Goal: Task Accomplishment & Management: Manage account settings

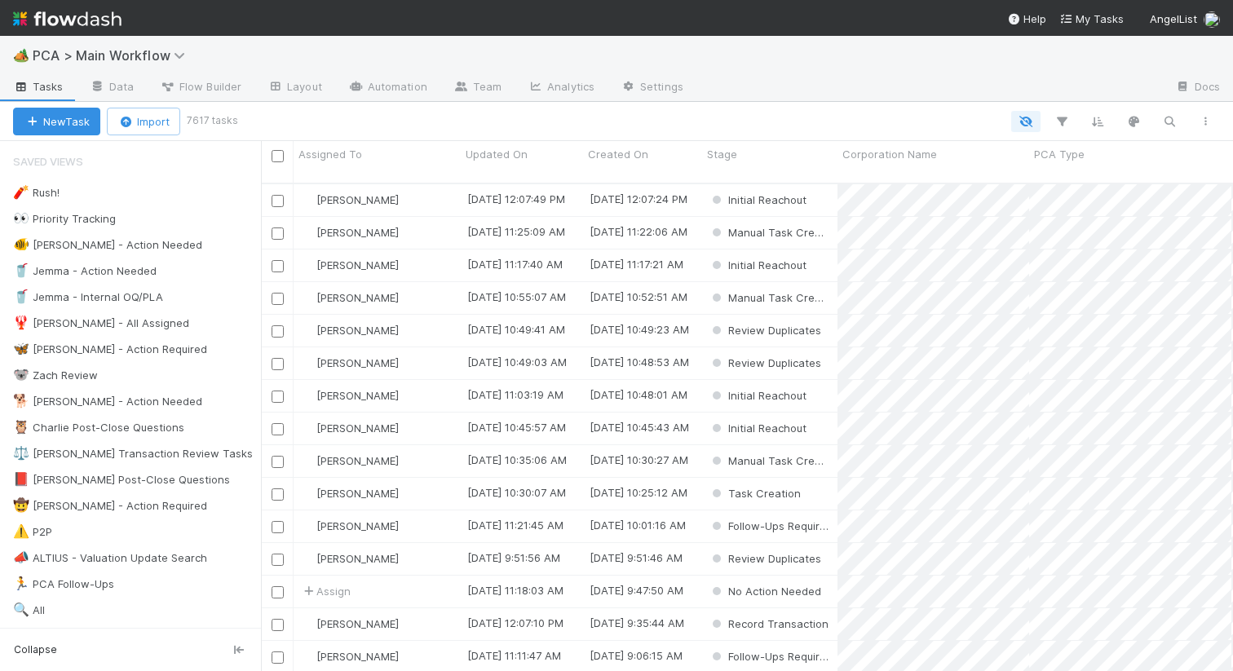
scroll to position [0, 1]
click at [61, 352] on div "🦋 Nathalie - Action Required" at bounding box center [110, 349] width 194 height 20
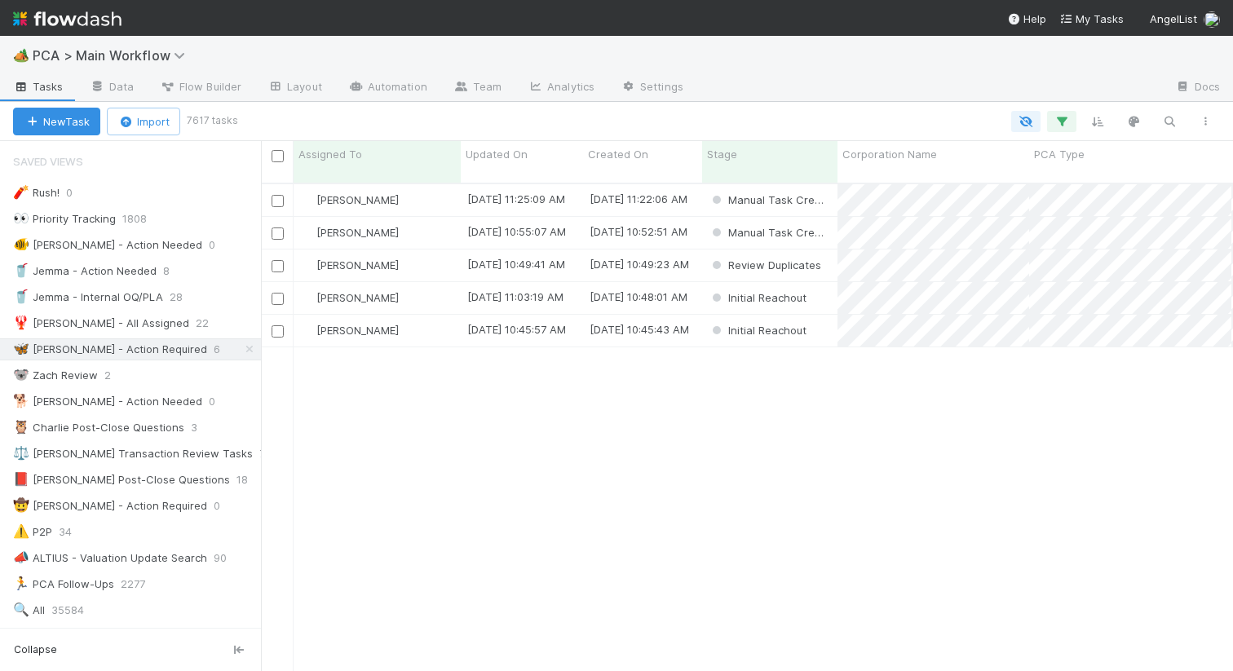
scroll to position [501, 972]
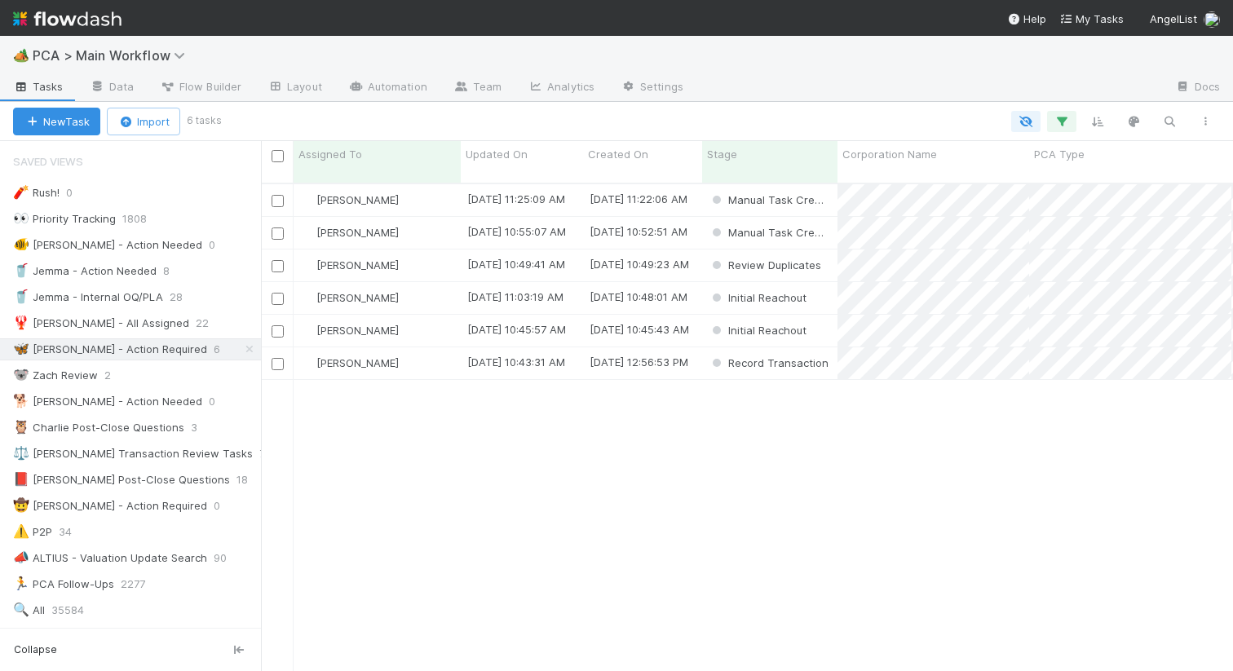
click at [938, 377] on div "Nathalie Gualito 8/28/25, 11:25:09 AM 8/28/25, 11:22:06 AM Manual Task Creation…" at bounding box center [747, 434] width 972 height 500
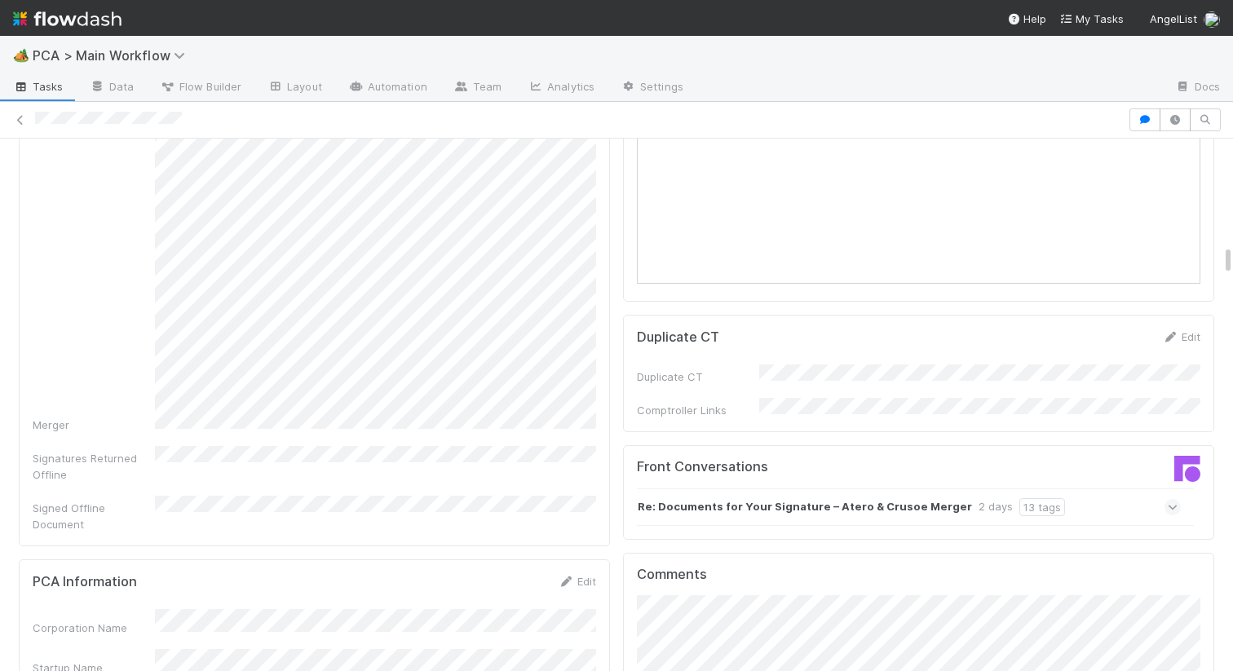
scroll to position [2221, 0]
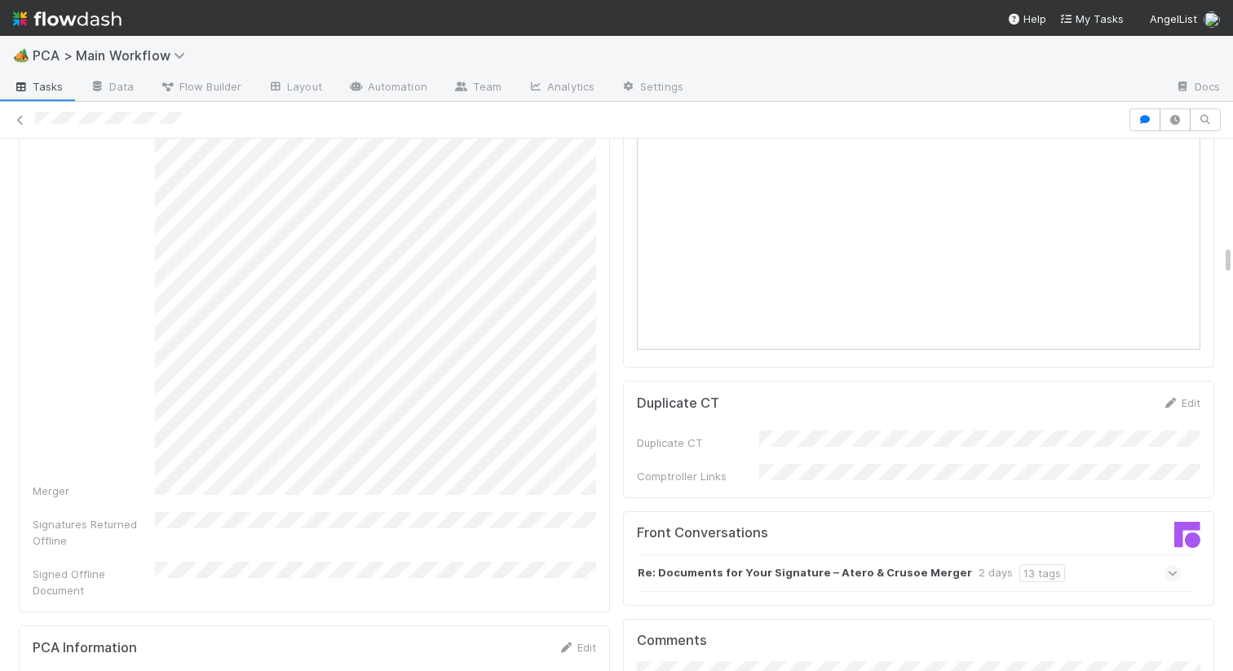
click at [790, 564] on strong "Re: Documents for Your Signature – Atero & Crusoe Merger" at bounding box center [805, 573] width 334 height 18
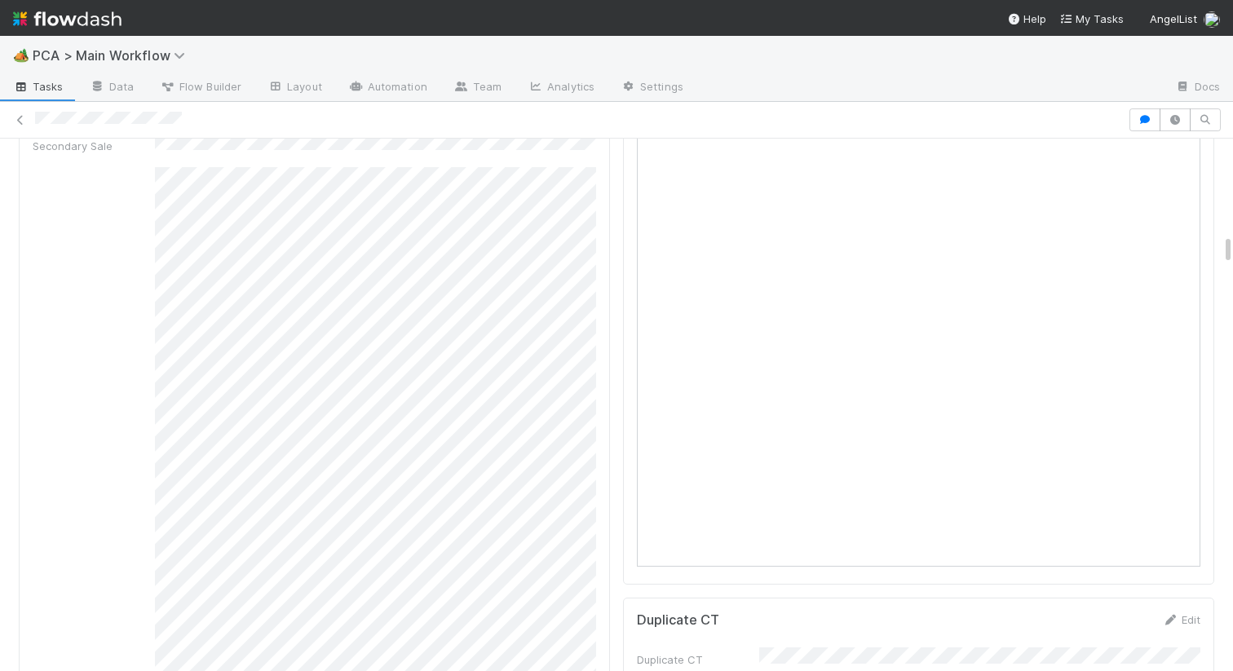
scroll to position [2385, 0]
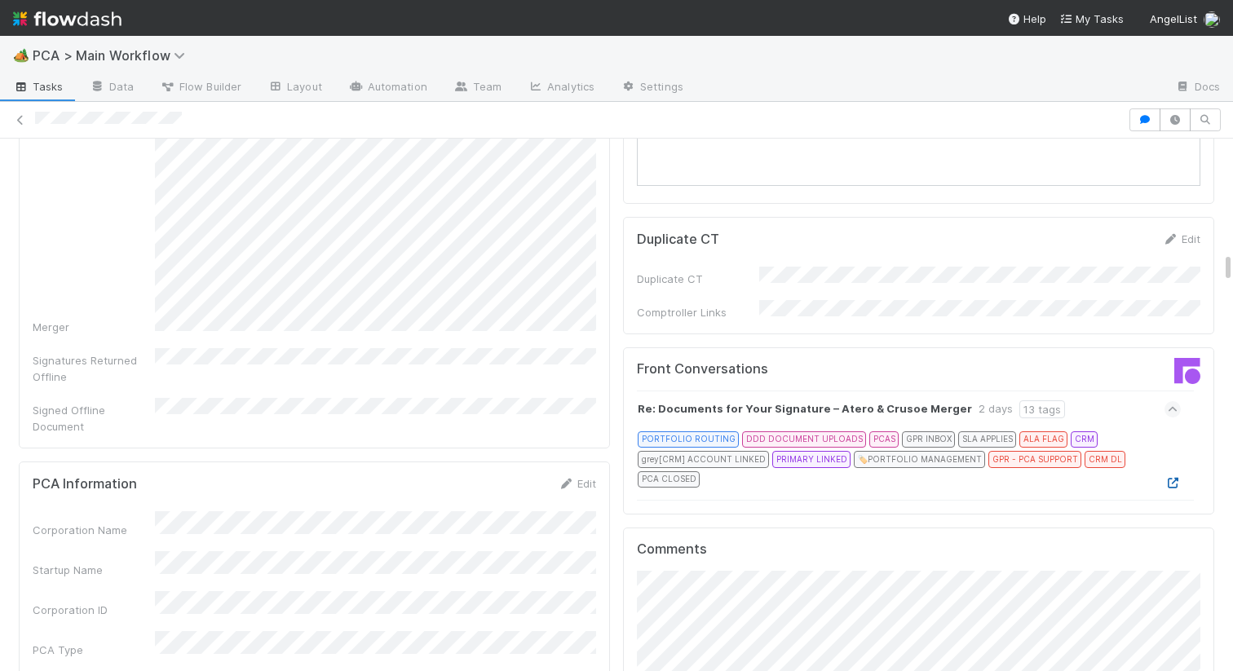
click at [1177, 478] on icon at bounding box center [1172, 483] width 16 height 11
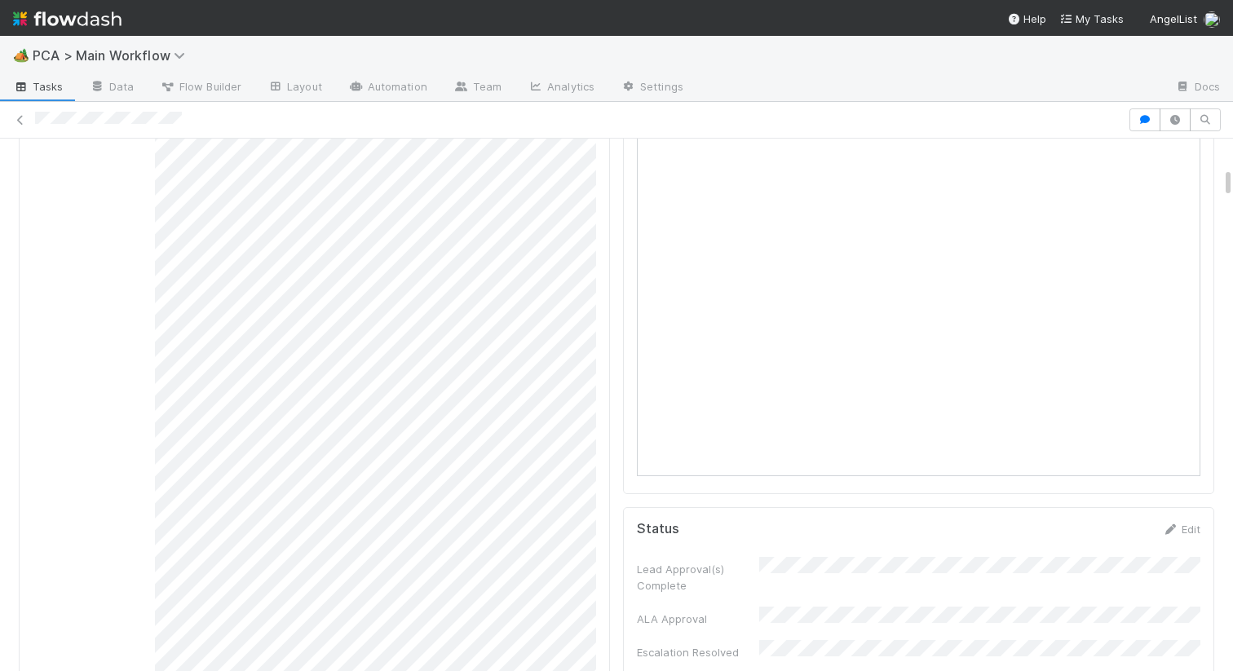
scroll to position [0, 0]
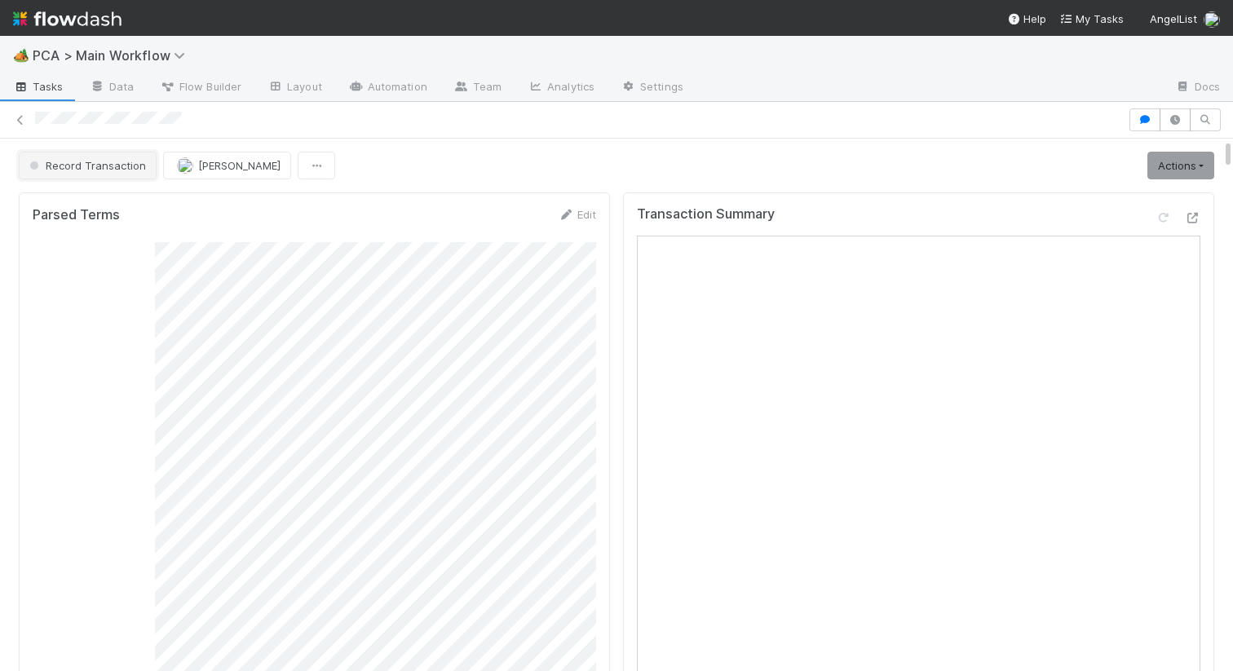
click at [99, 159] on span "Record Transaction" at bounding box center [86, 165] width 120 height 13
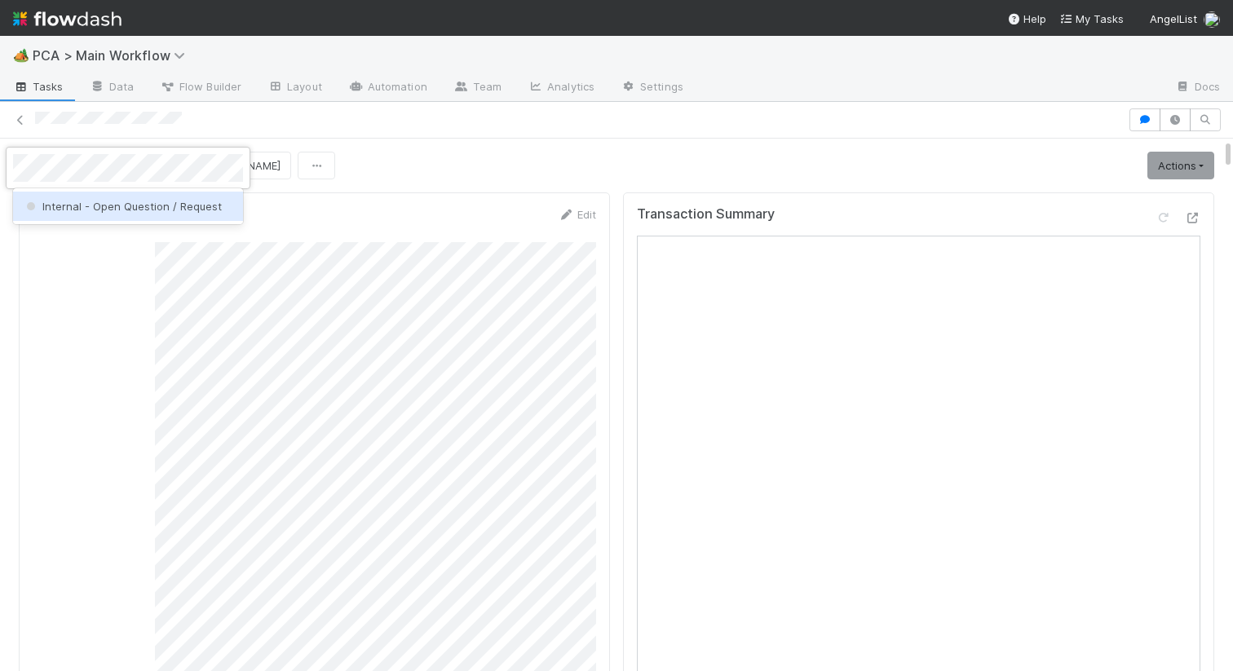
click at [103, 196] on div "Internal - Open Question / Request" at bounding box center [128, 206] width 230 height 29
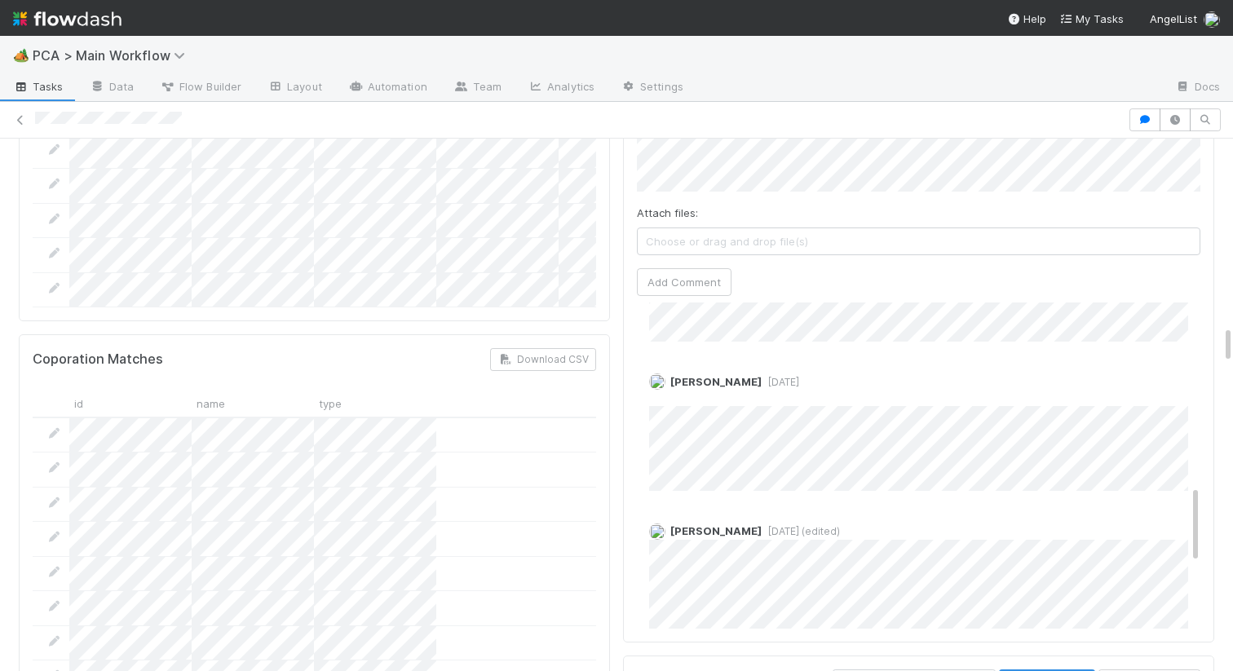
scroll to position [2479, 0]
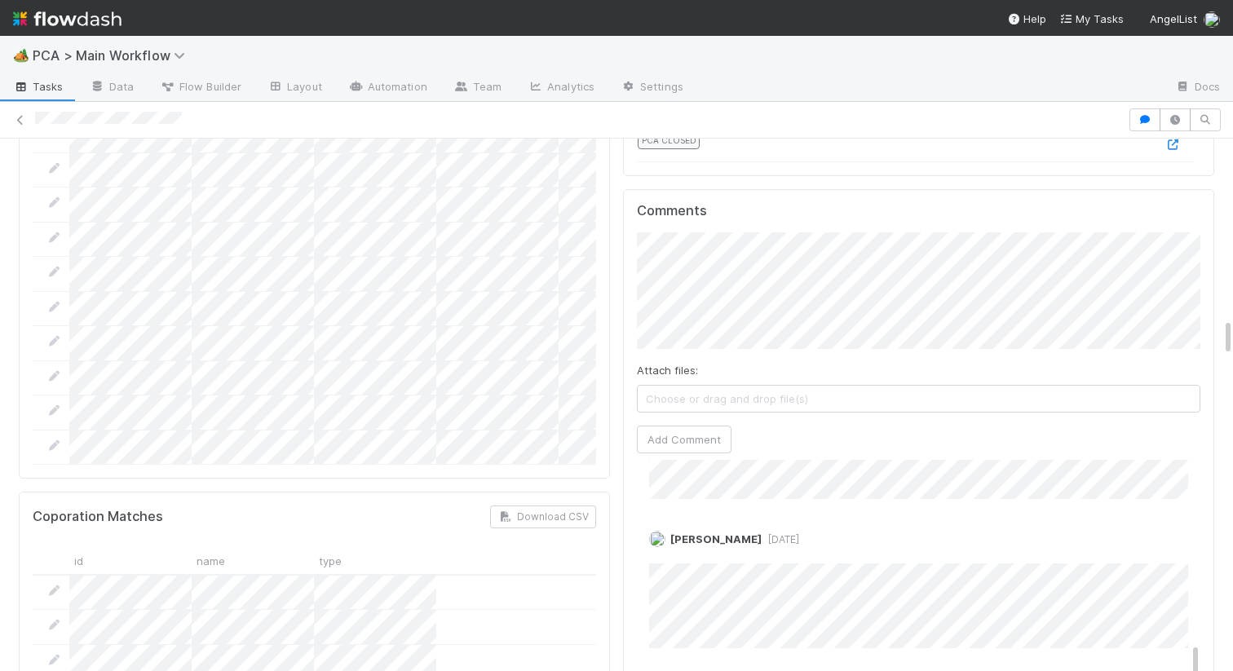
click at [676, 306] on div "Attach files: Choose or drag and drop file(s) Add Comment" at bounding box center [918, 342] width 563 height 221
click at [676, 426] on button "Add Comment" at bounding box center [684, 440] width 95 height 28
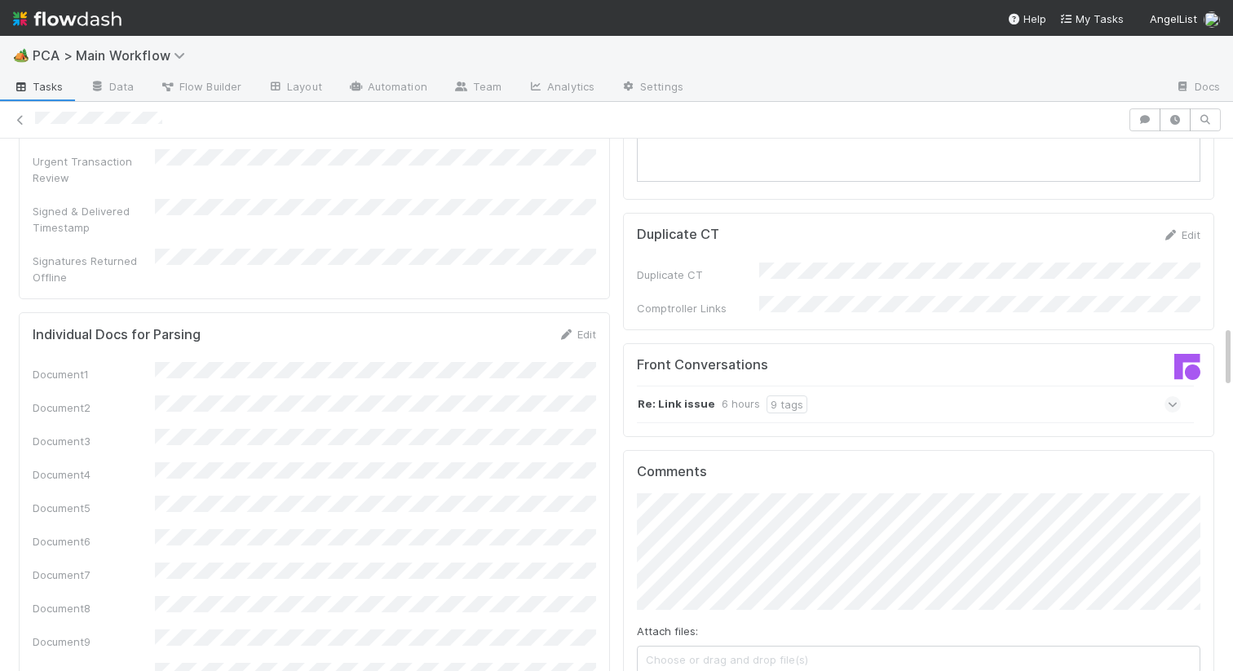
scroll to position [1479, 0]
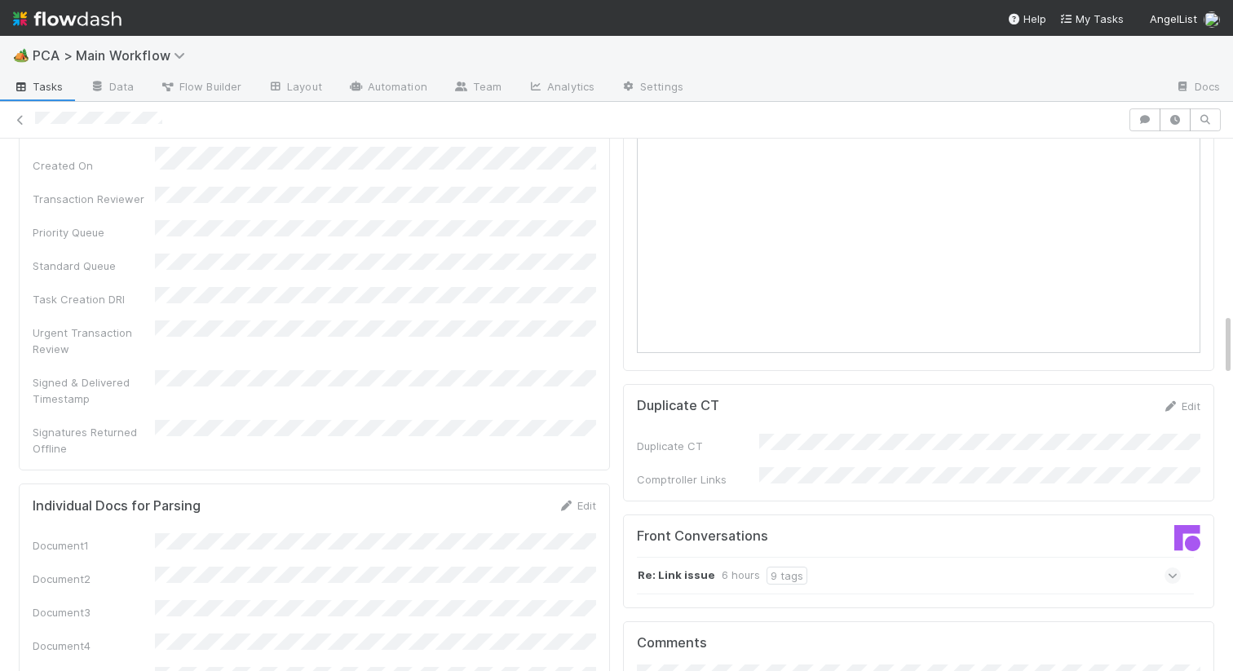
click at [689, 567] on strong "Re: Link issue" at bounding box center [676, 576] width 77 height 18
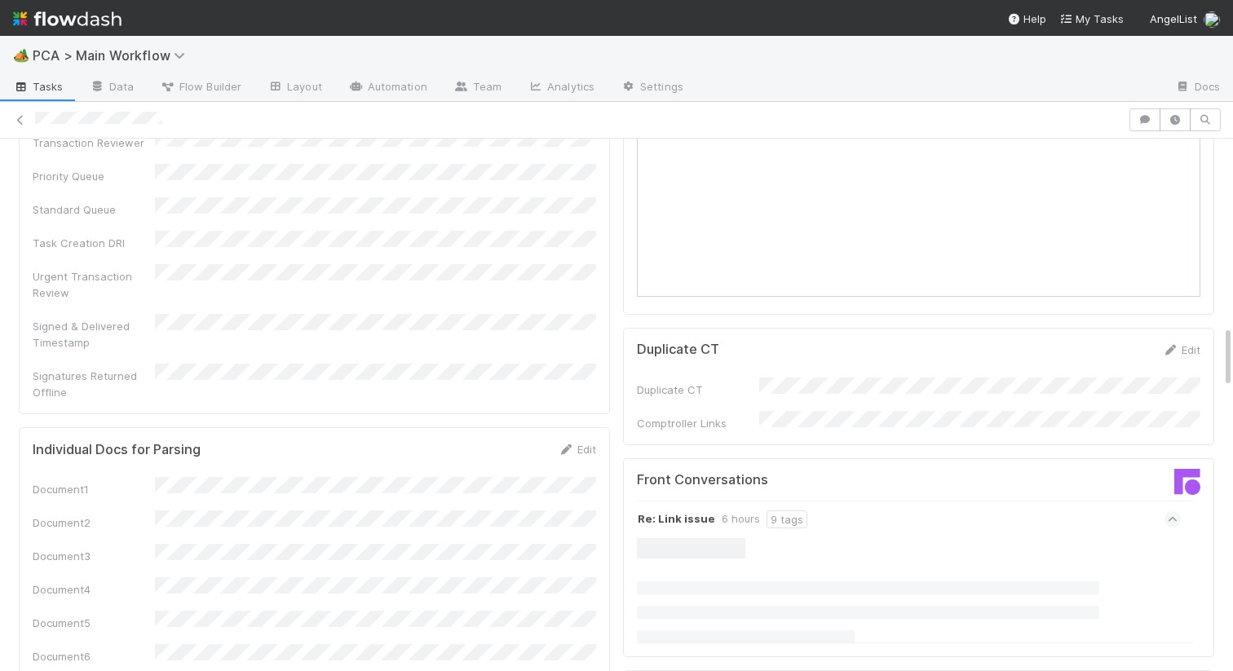
scroll to position [1662, 0]
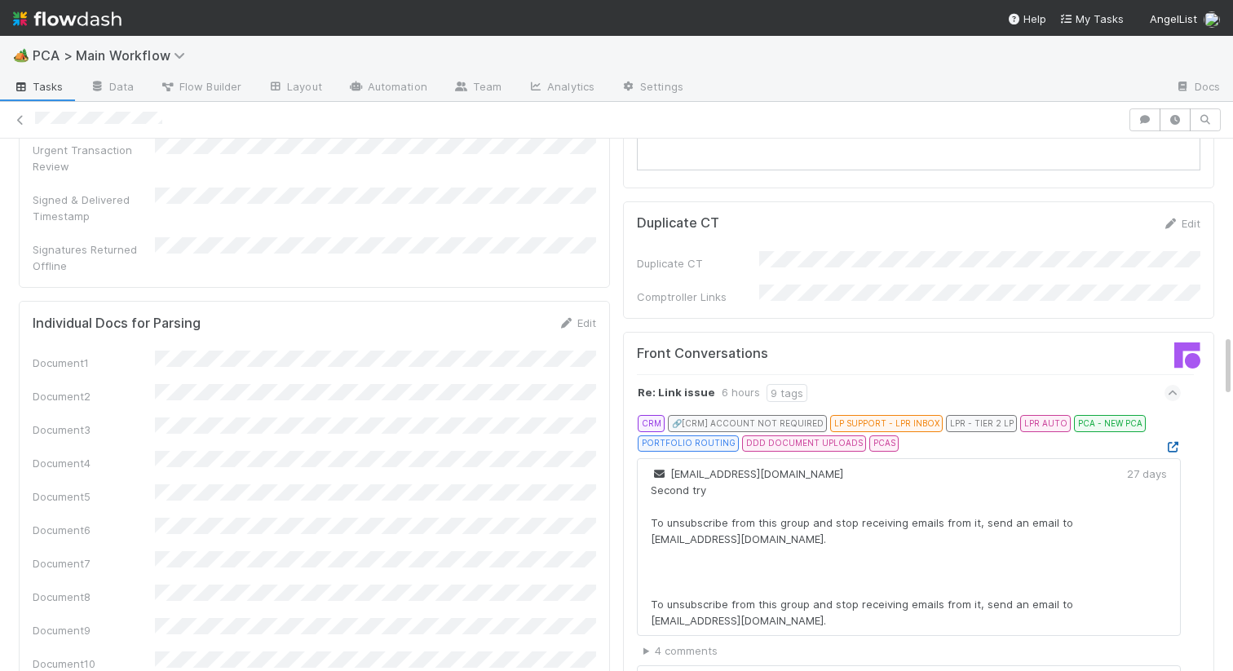
click at [1177, 442] on icon at bounding box center [1172, 447] width 16 height 11
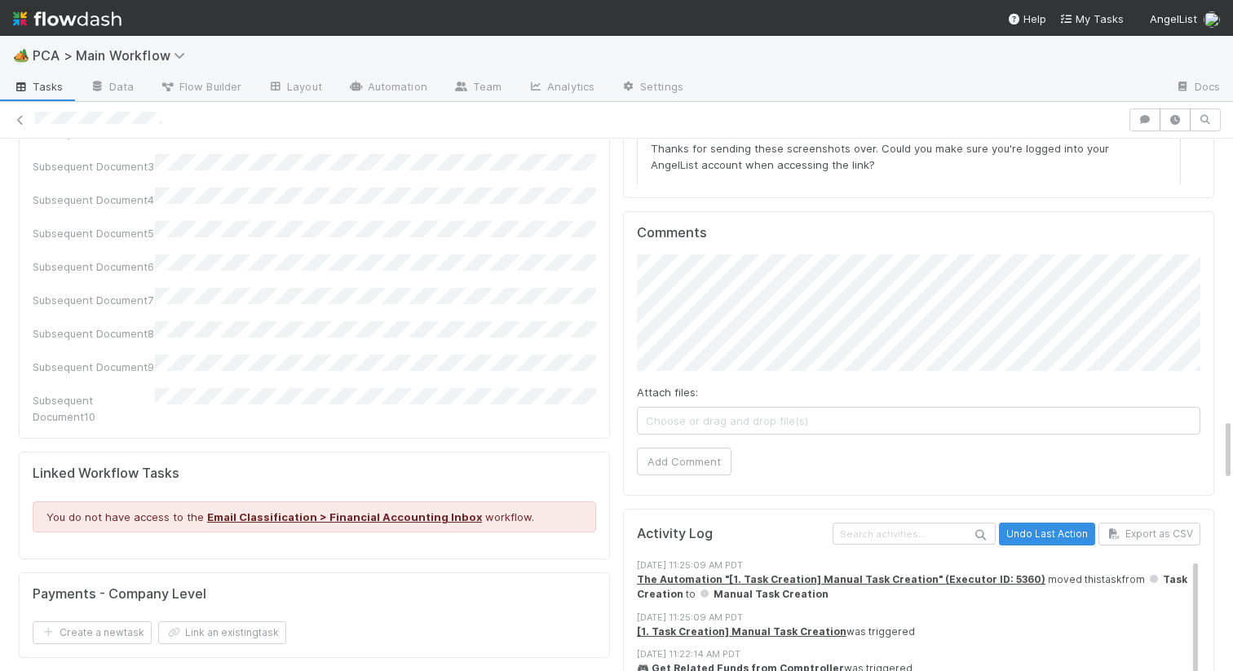
scroll to position [2155, 0]
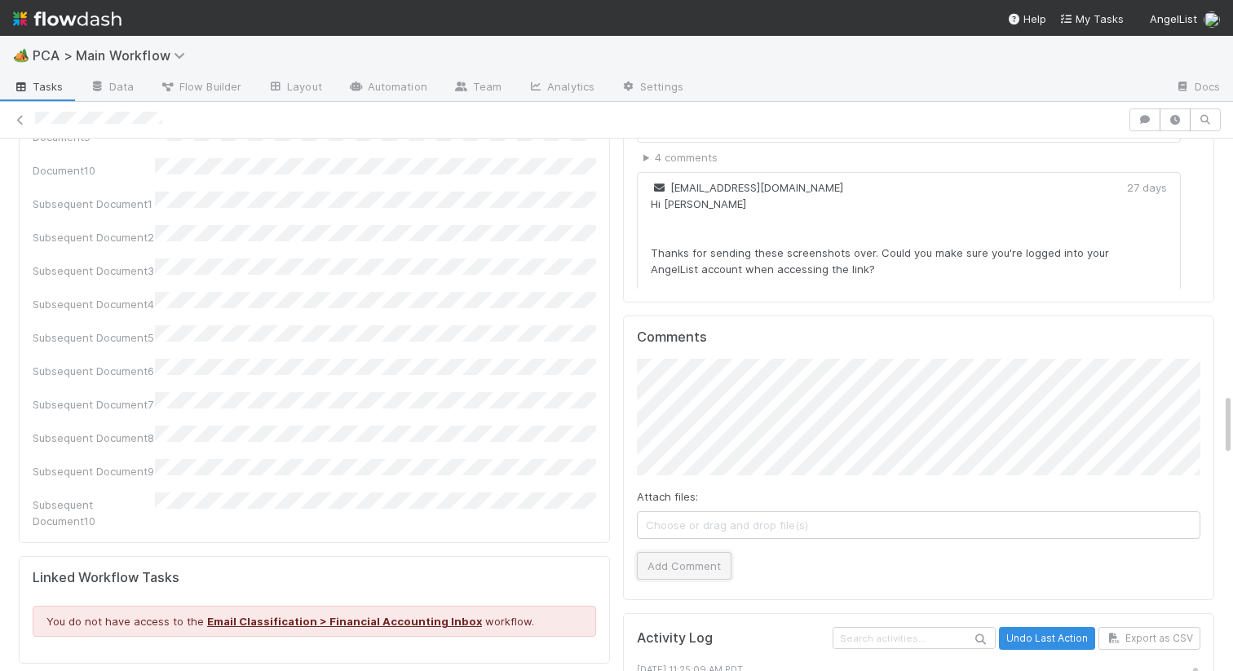
click at [651, 552] on button "Add Comment" at bounding box center [684, 566] width 95 height 28
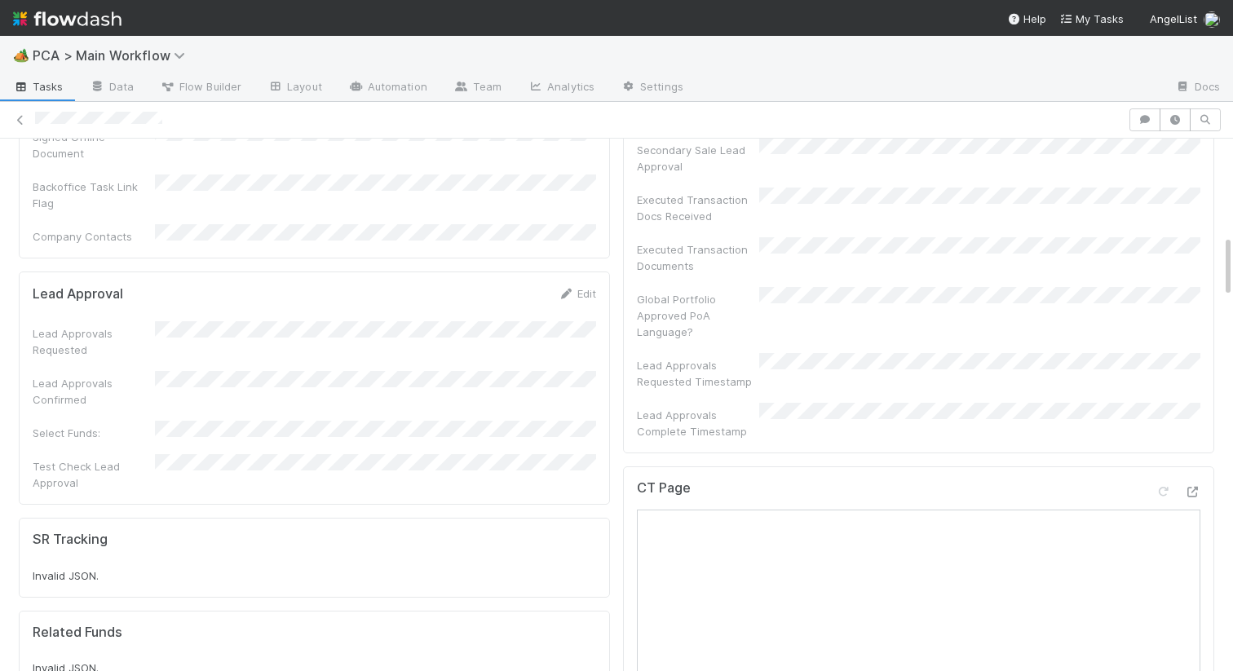
scroll to position [0, 0]
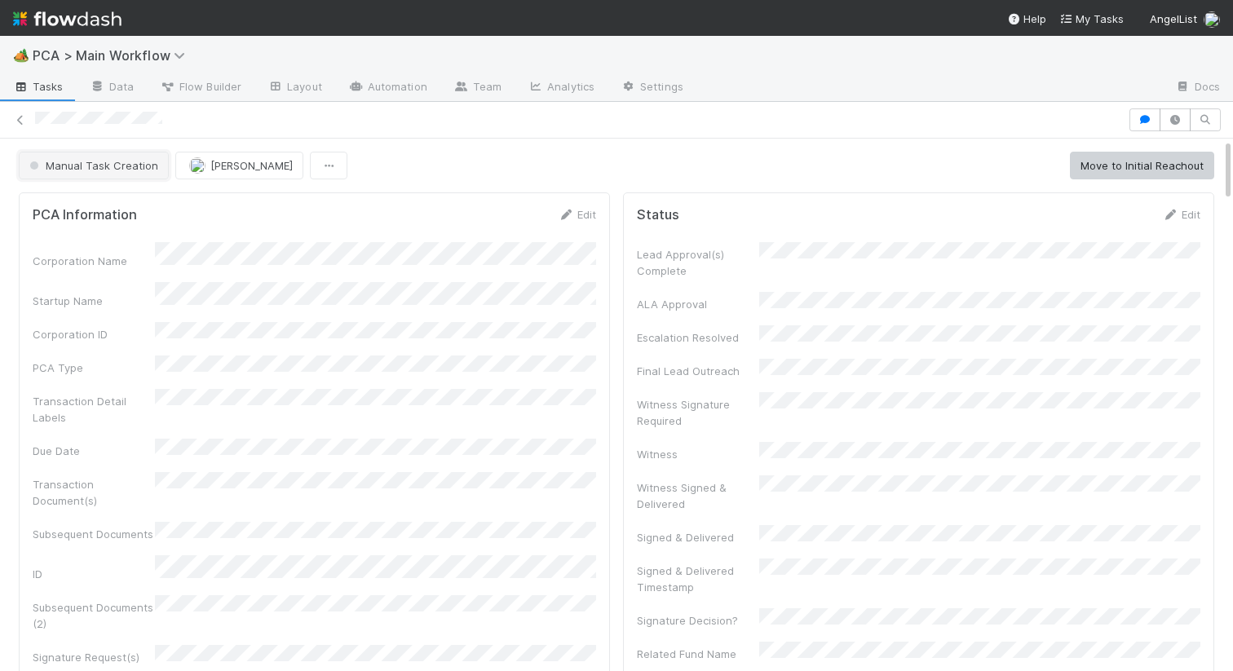
click at [95, 170] on span "Manual Task Creation" at bounding box center [92, 165] width 132 height 13
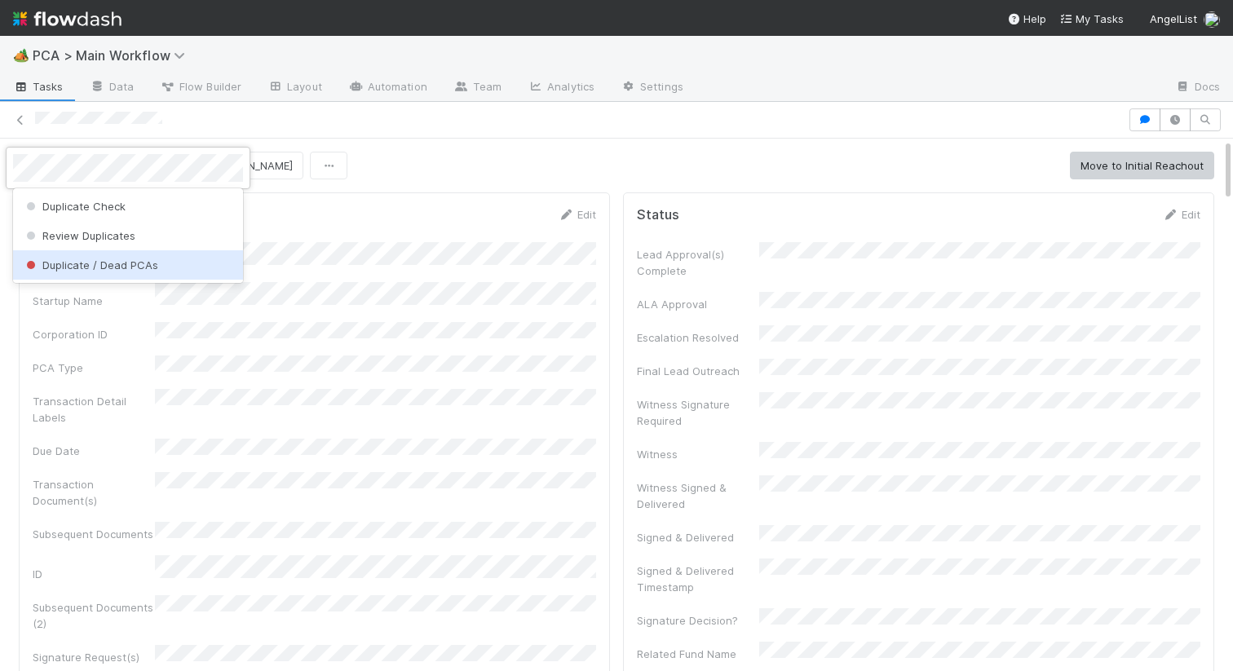
click at [90, 263] on span "Duplicate / Dead PCAs" at bounding box center [90, 264] width 135 height 13
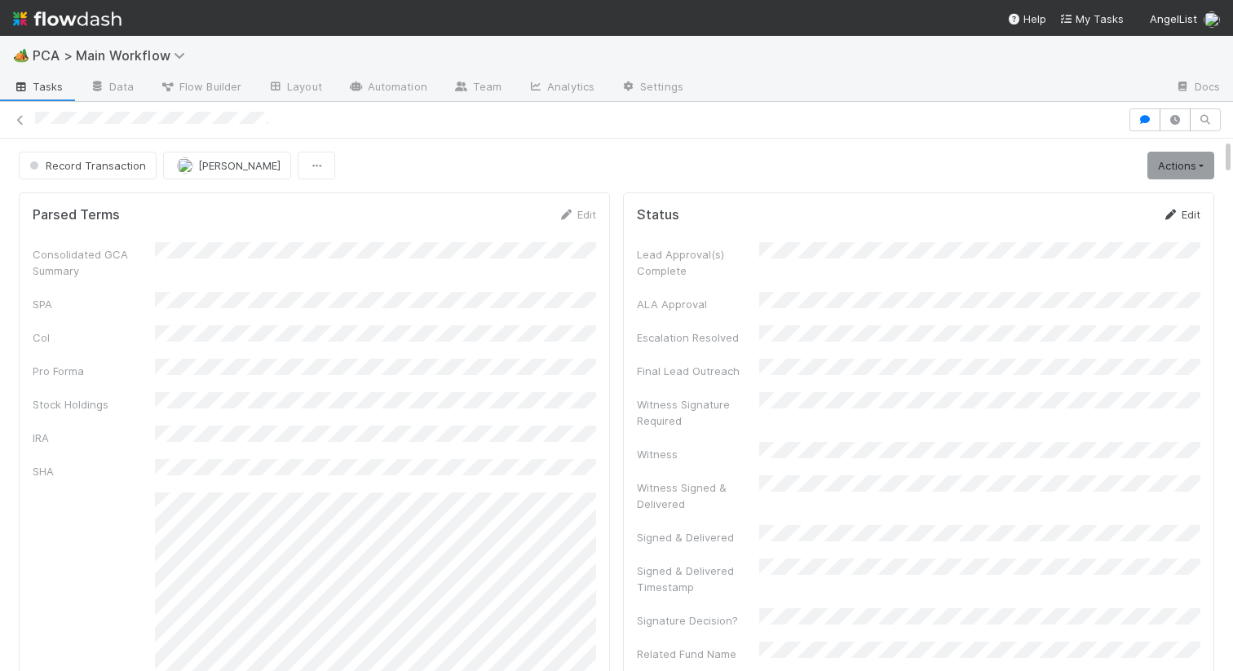
click at [1189, 209] on link "Edit" at bounding box center [1181, 214] width 38 height 13
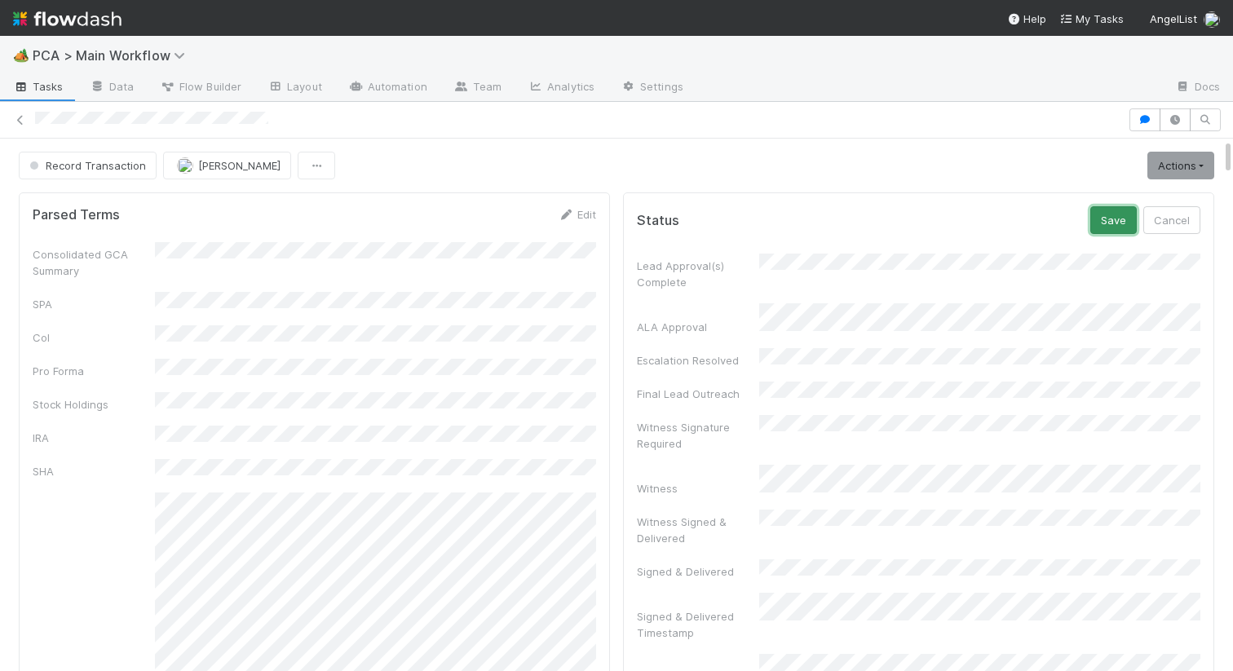
click at [1114, 209] on button "Save" at bounding box center [1113, 220] width 46 height 28
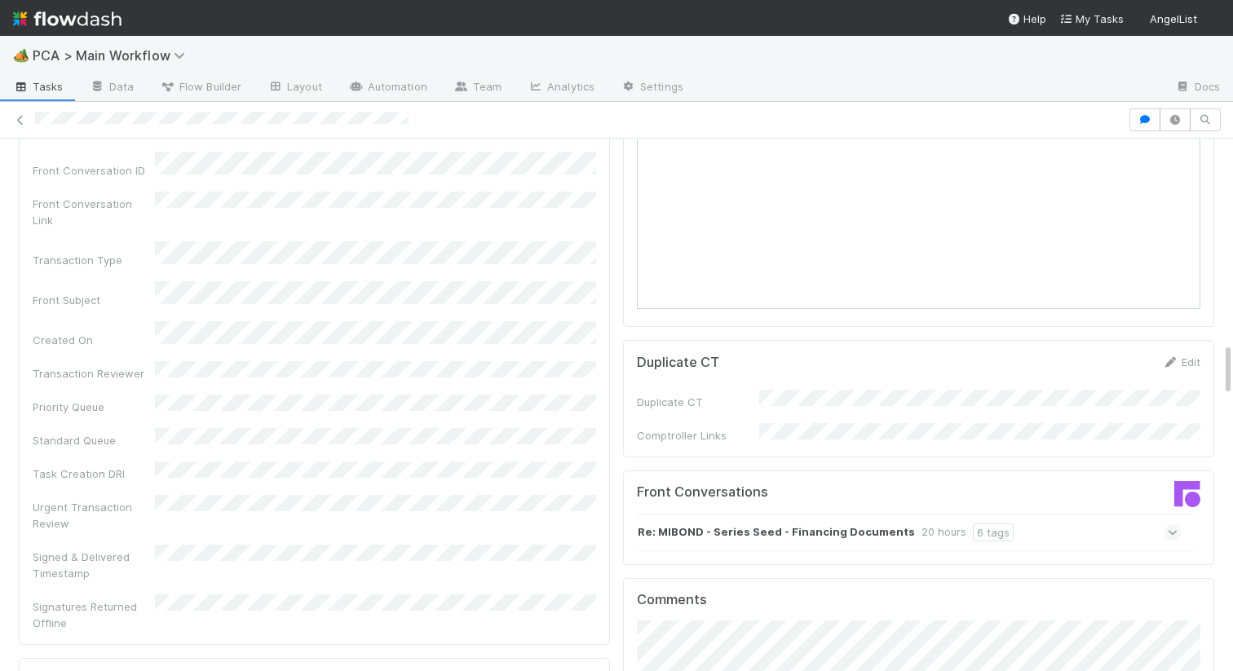
scroll to position [2299, 0]
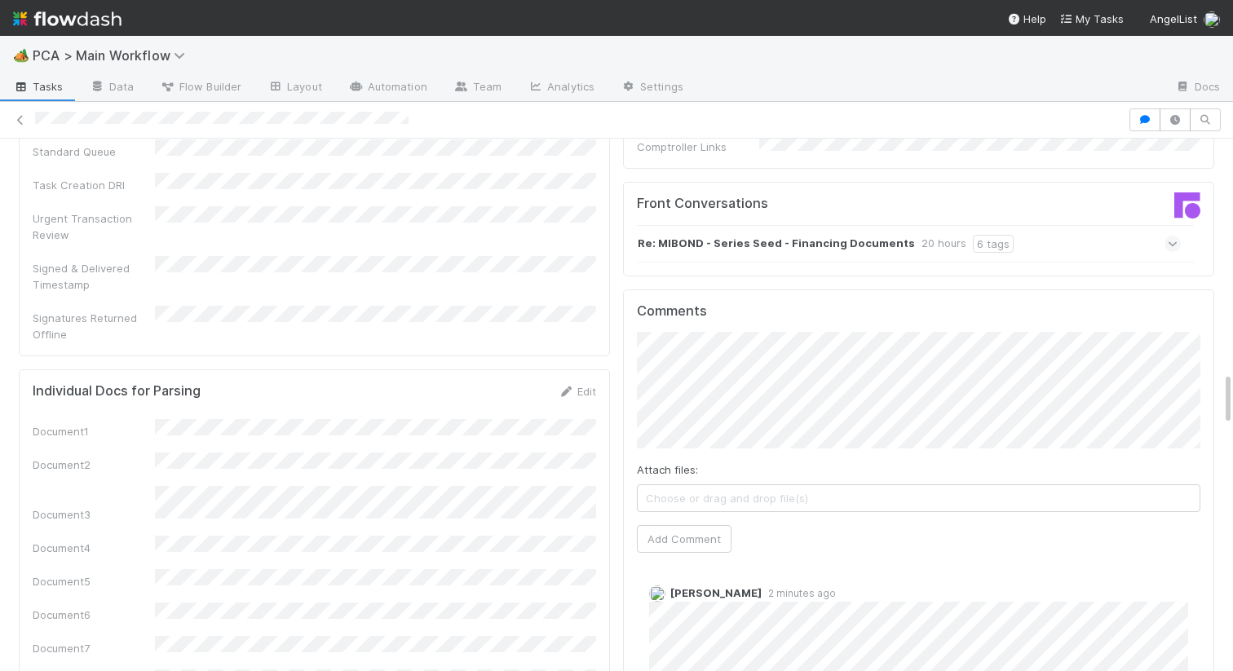
click at [722, 225] on div "Re: MIBOND - Series Seed - Financing Documents 20 hours 6 tags" at bounding box center [909, 244] width 544 height 38
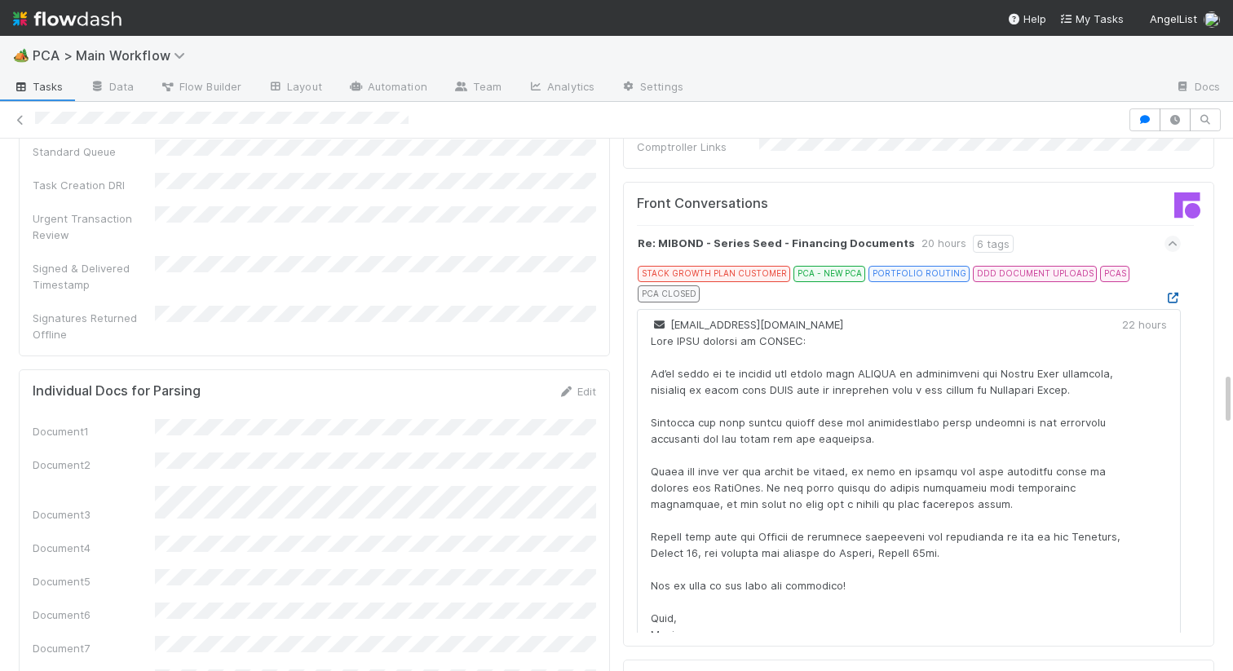
click at [1170, 293] on icon at bounding box center [1172, 298] width 16 height 11
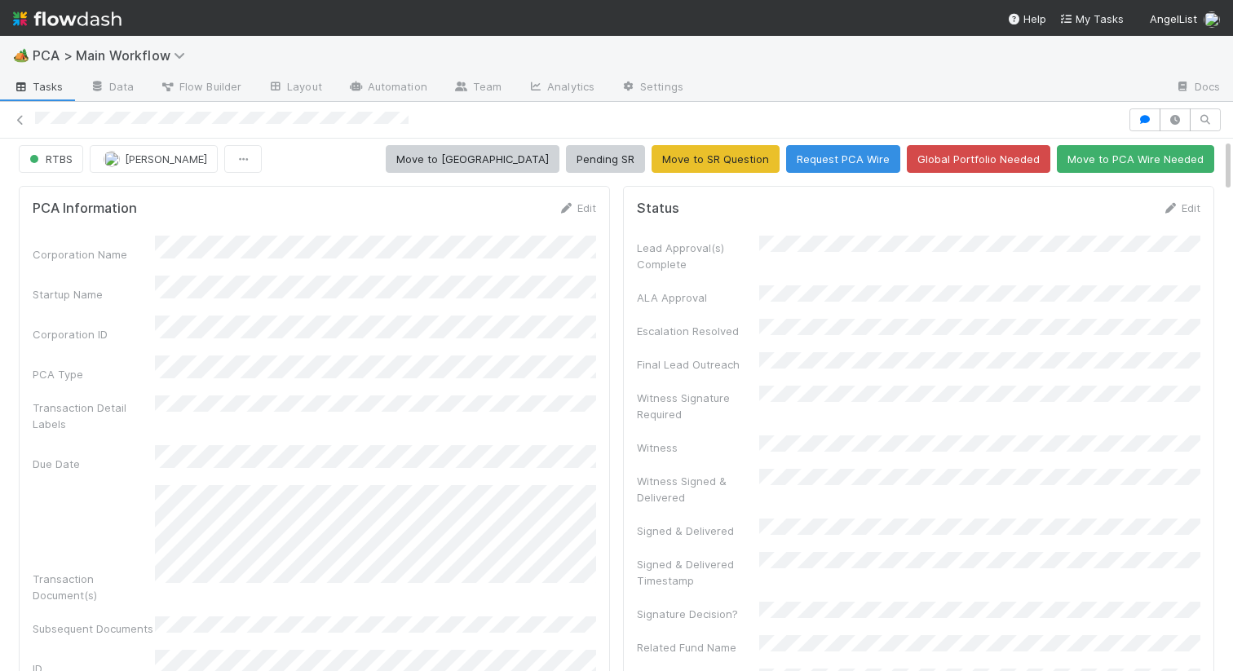
scroll to position [0, 0]
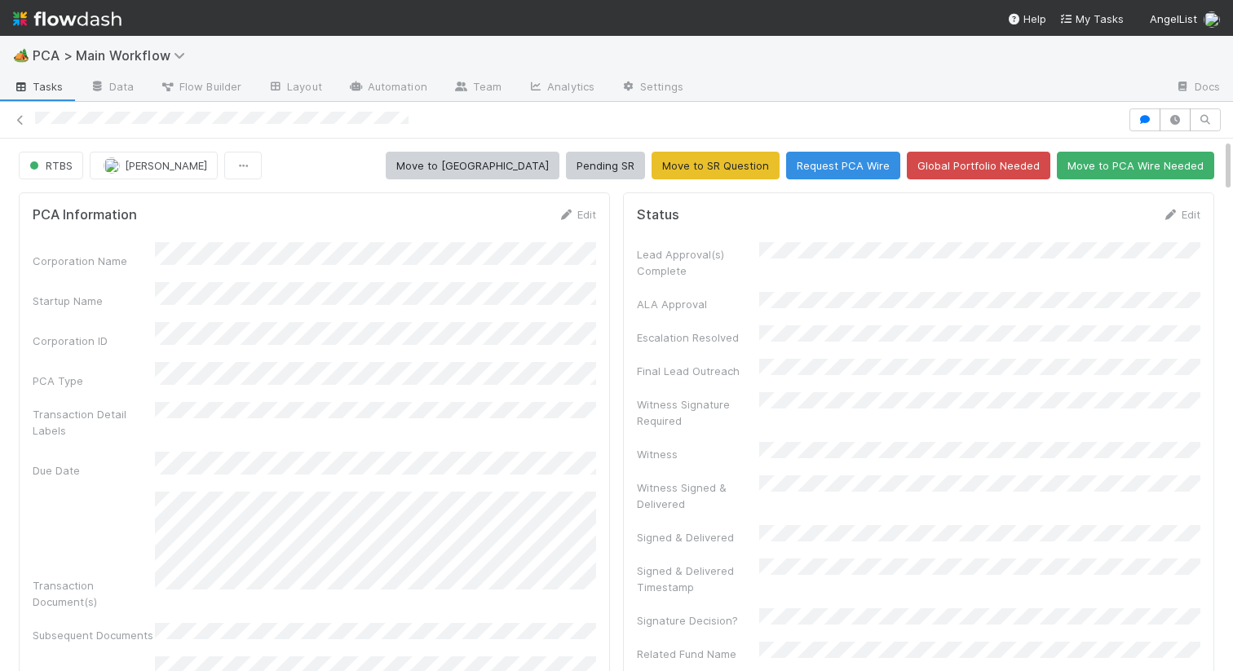
click at [1180, 207] on div "Edit" at bounding box center [1181, 214] width 38 height 16
click at [1171, 211] on icon at bounding box center [1170, 215] width 16 height 11
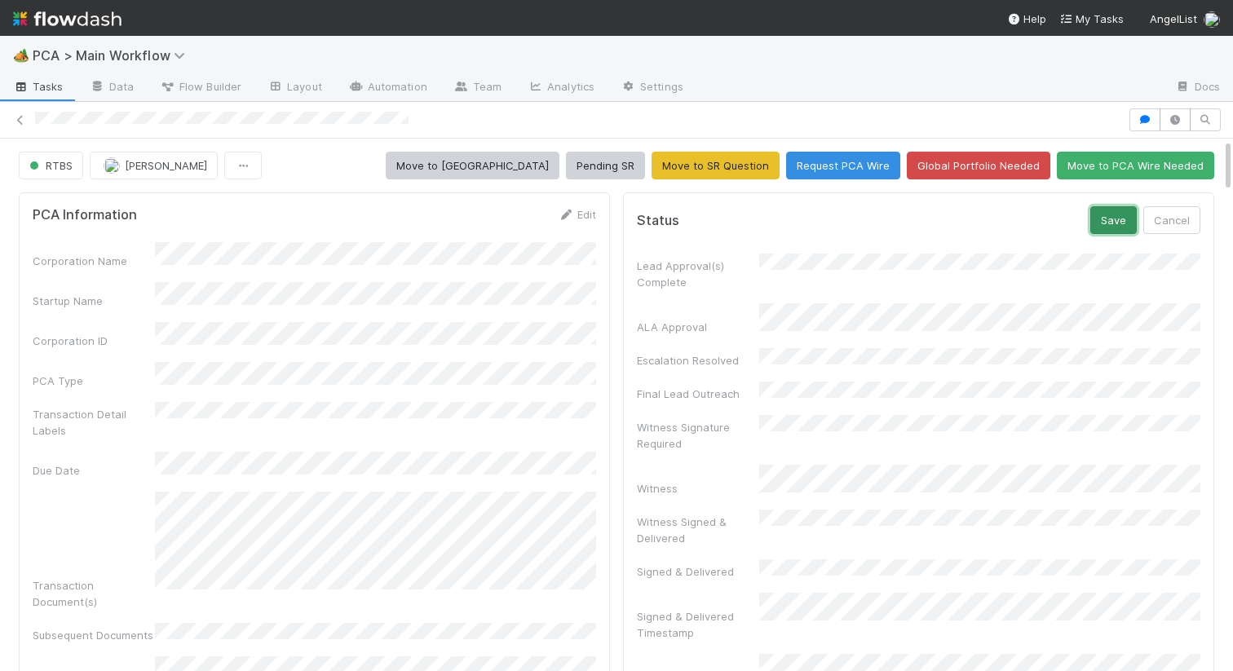
click at [1120, 227] on button "Save" at bounding box center [1113, 220] width 46 height 28
